Goal: Task Accomplishment & Management: Use online tool/utility

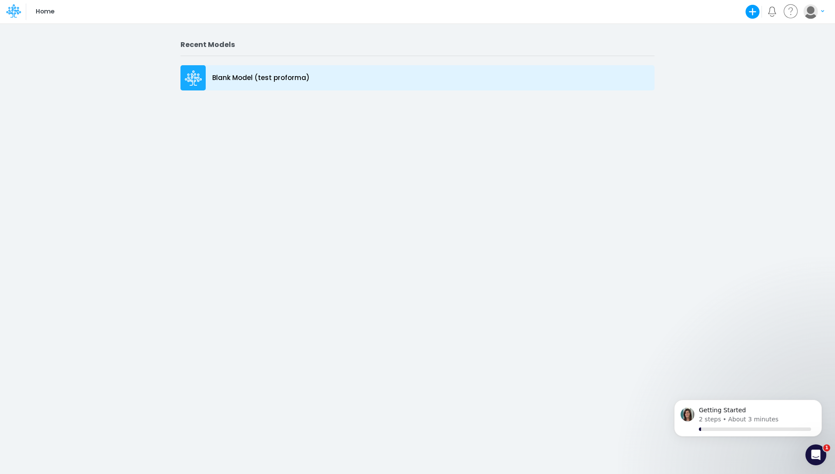
click at [292, 83] on p "Blank Model (test proforma)" at bounding box center [260, 78] width 97 height 10
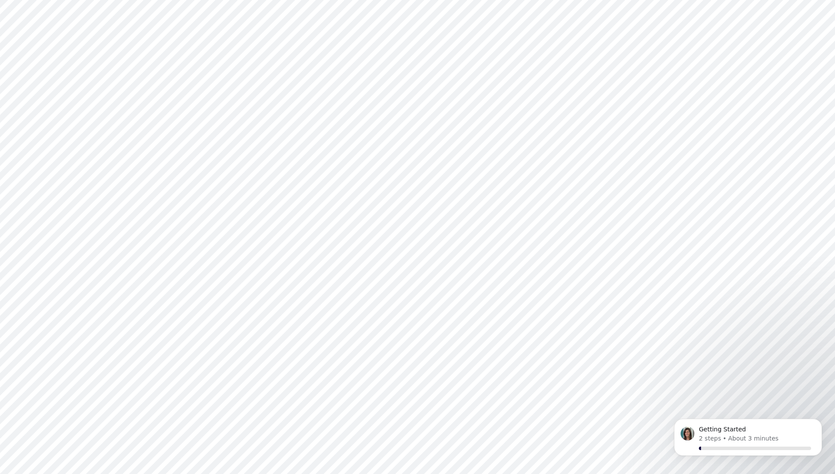
type input "0"
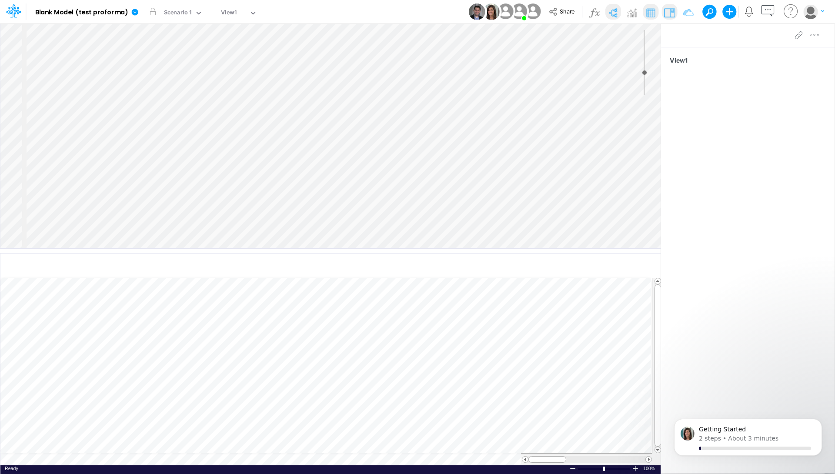
click at [40, 40] on div "Insert component Insert node Component Variable Constant Group Addition Subtrac…" at bounding box center [330, 135] width 660 height 225
click at [13, 8] on icon at bounding box center [13, 9] width 5 height 5
